Goal: Task Accomplishment & Management: Manage account settings

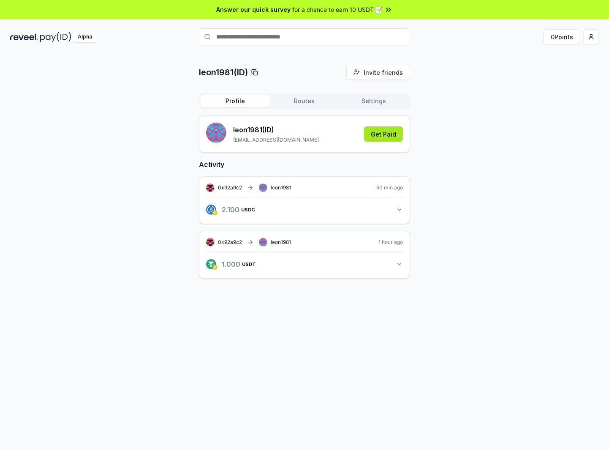
click at [384, 132] on button "Get Paid" at bounding box center [383, 133] width 39 height 15
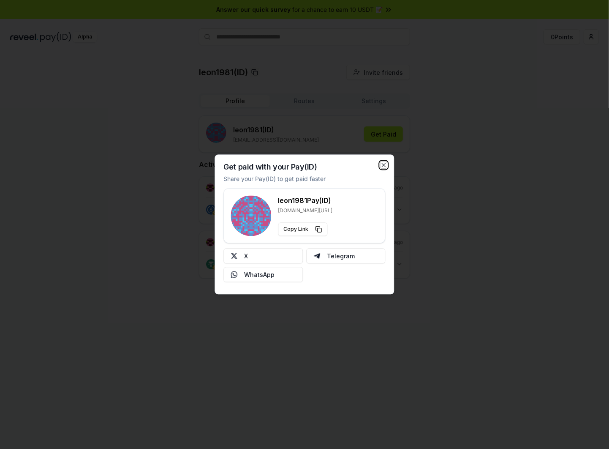
click at [384, 165] on icon "button" at bounding box center [383, 164] width 3 height 3
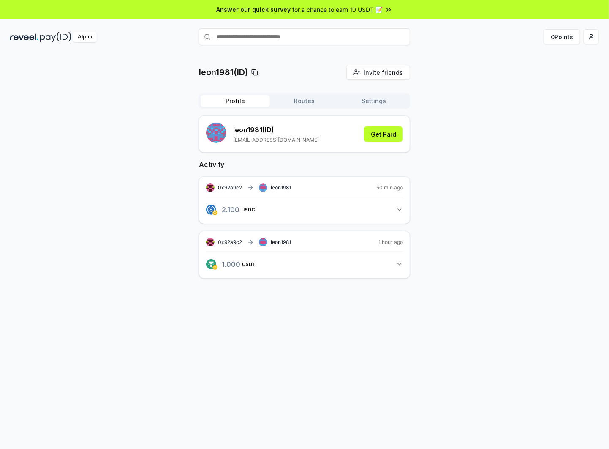
drag, startPoint x: 382, startPoint y: 140, endPoint x: 384, endPoint y: 145, distance: 5.5
click at [384, 145] on div "leon1981 (ID) [EMAIL_ADDRESS][DOMAIN_NAME] Get Paid" at bounding box center [304, 133] width 211 height 37
click at [384, 136] on button "Get Paid" at bounding box center [383, 133] width 39 height 15
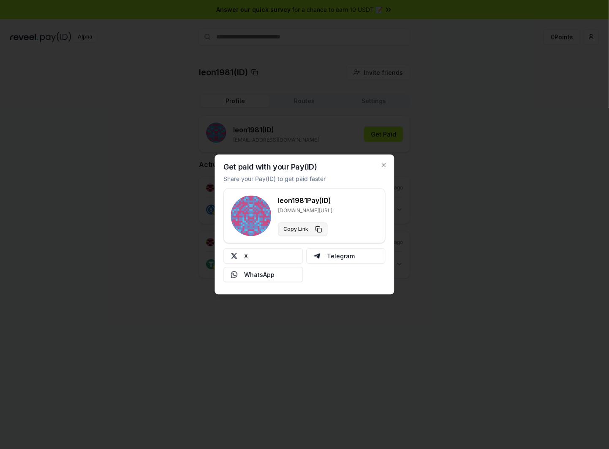
click at [319, 227] on button "Copy Link" at bounding box center [302, 230] width 49 height 14
click at [383, 163] on icon "button" at bounding box center [384, 165] width 7 height 7
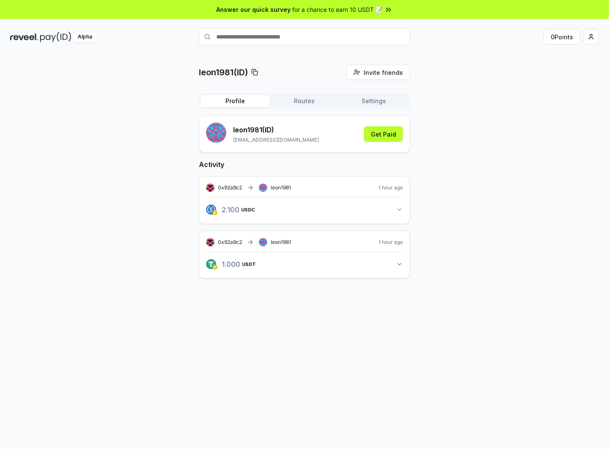
click at [400, 208] on icon "button" at bounding box center [399, 209] width 7 height 7
click at [401, 295] on icon "button" at bounding box center [399, 296] width 7 height 7
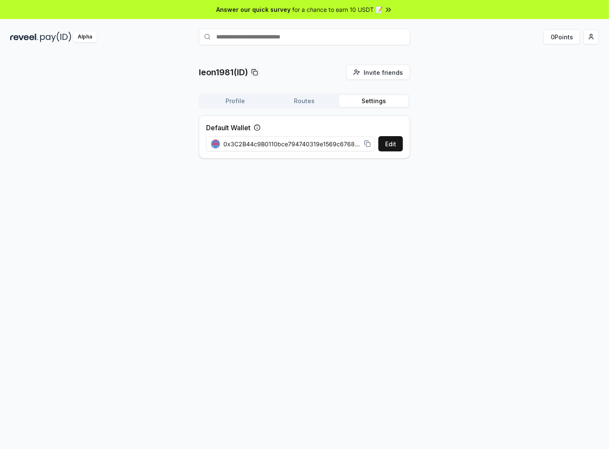
click at [365, 100] on button "Settings" at bounding box center [373, 101] width 69 height 12
click at [311, 99] on button "Routes" at bounding box center [304, 101] width 69 height 12
